Goal: Find specific page/section: Find specific page/section

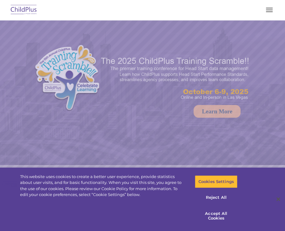
select select "MEDIUM"
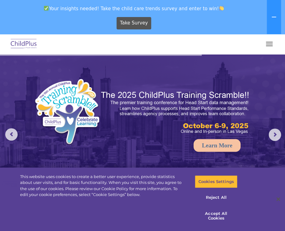
click at [270, 45] on span "button" at bounding box center [269, 45] width 7 height 1
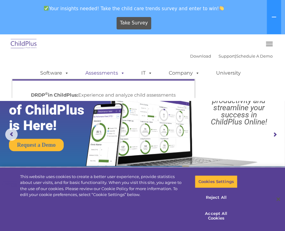
click at [119, 75] on span at bounding box center [121, 73] width 7 height 6
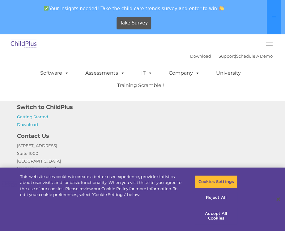
scroll to position [798, 0]
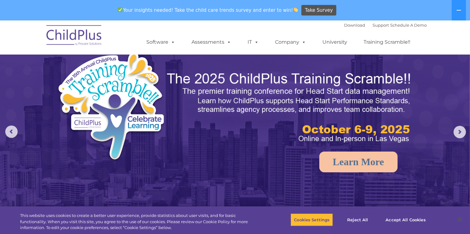
click at [465, 37] on nav "Download Support | Schedule A Demo  MENU MENU Software ChildPlus: The original…" at bounding box center [235, 37] width 470 height 34
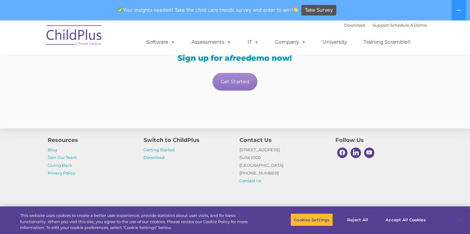
scroll to position [1221, 0]
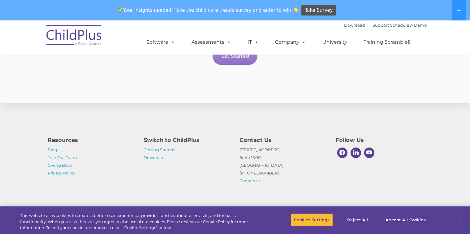
click at [179, 139] on h4 "Switch to ChildPlus" at bounding box center [187, 140] width 87 height 9
click at [160, 155] on link "Download" at bounding box center [154, 157] width 21 height 5
